Goal: Task Accomplishment & Management: Use online tool/utility

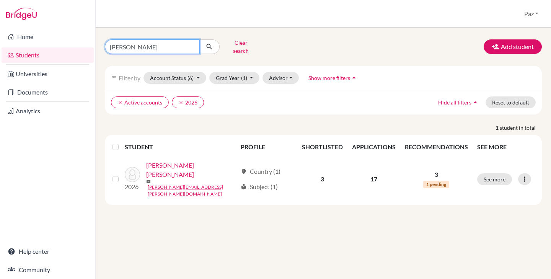
click at [153, 47] on input "[PERSON_NAME]" at bounding box center [152, 46] width 95 height 15
click at [153, 47] on input "novoa" at bounding box center [152, 46] width 95 height 15
type input "melara"
click button "submit" at bounding box center [209, 46] width 20 height 15
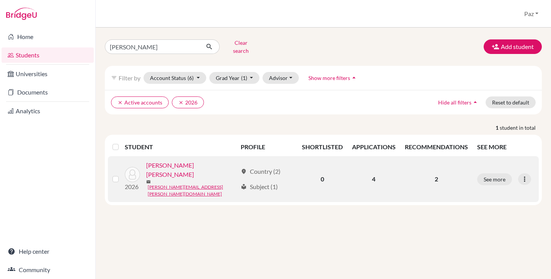
click at [185, 165] on link "Melara Barriere, Guillermo" at bounding box center [191, 170] width 91 height 18
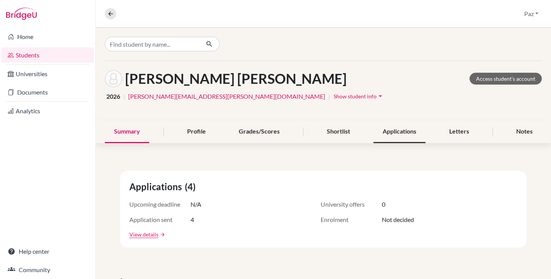
click at [400, 122] on div "Applications" at bounding box center [399, 132] width 52 height 23
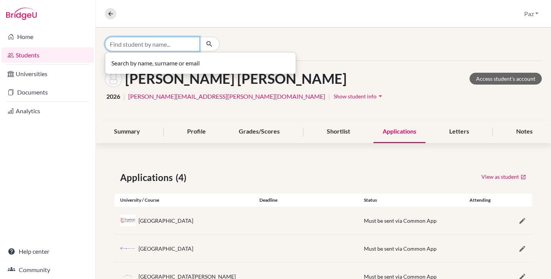
click at [169, 37] on input "Find student by name..." at bounding box center [152, 44] width 95 height 15
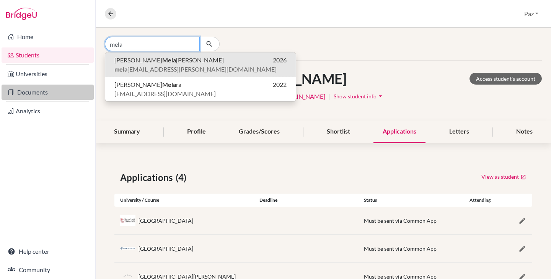
type input "mela"
click at [49, 89] on link "Documents" at bounding box center [48, 92] width 92 height 15
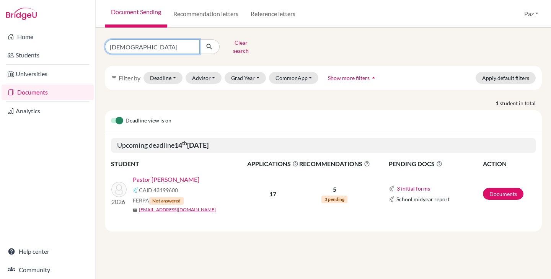
click at [159, 49] on input "pastor" at bounding box center [152, 46] width 95 height 15
type input "[PERSON_NAME]"
click at [173, 46] on input "[PERSON_NAME]" at bounding box center [152, 46] width 95 height 15
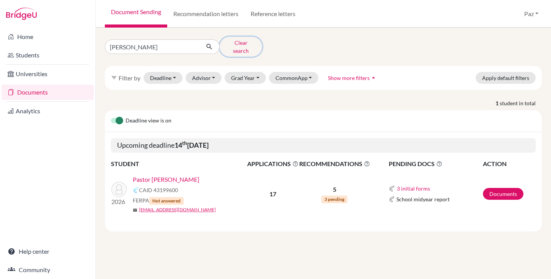
click at [224, 43] on button "Clear search" at bounding box center [241, 47] width 42 height 20
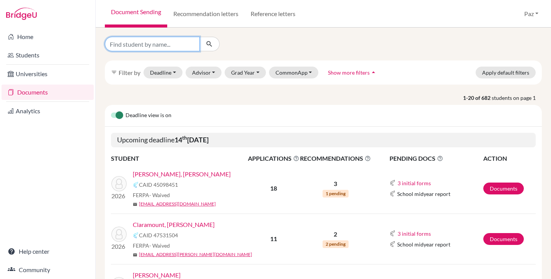
click at [166, 47] on input "Find student by name..." at bounding box center [152, 44] width 95 height 15
type input "m"
type input "guillermo"
click at [150, 44] on input "guillermo" at bounding box center [152, 44] width 95 height 15
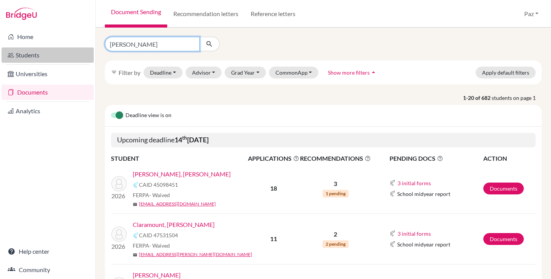
type input "[PERSON_NAME]"
click at [28, 51] on link "Students" at bounding box center [48, 54] width 92 height 15
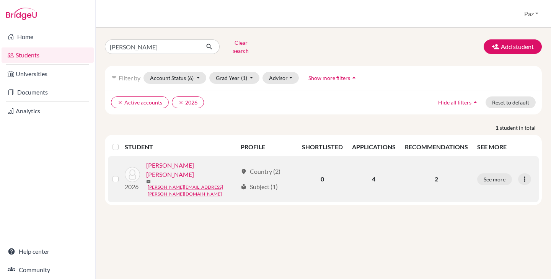
click at [185, 163] on link "[PERSON_NAME] [PERSON_NAME]" at bounding box center [191, 170] width 91 height 18
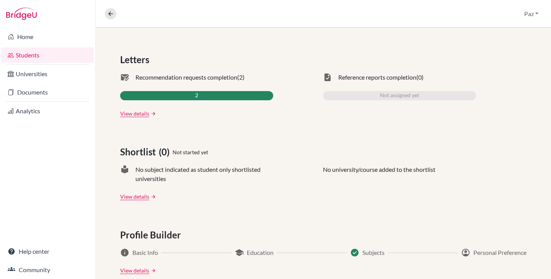
scroll to position [237, 0]
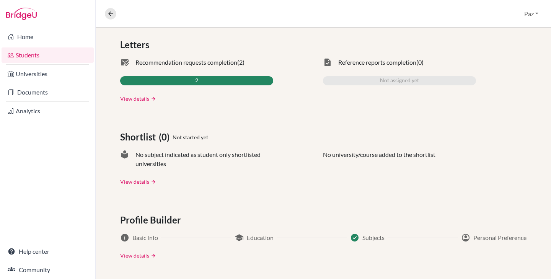
click at [139, 96] on link "View details" at bounding box center [134, 99] width 29 height 8
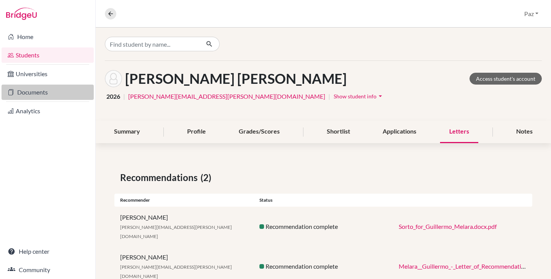
click at [46, 88] on link "Documents" at bounding box center [48, 92] width 92 height 15
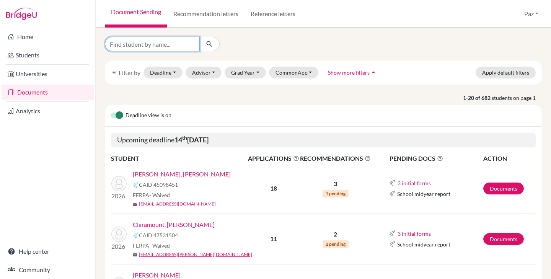
click at [165, 45] on input "Find student by name..." at bounding box center [152, 44] width 95 height 15
type input "[PERSON_NAME]"
click button "submit" at bounding box center [209, 44] width 20 height 15
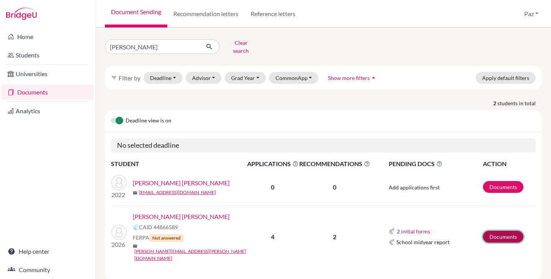
click at [515, 231] on link "Documents" at bounding box center [503, 237] width 41 height 12
